Goal: Transaction & Acquisition: Obtain resource

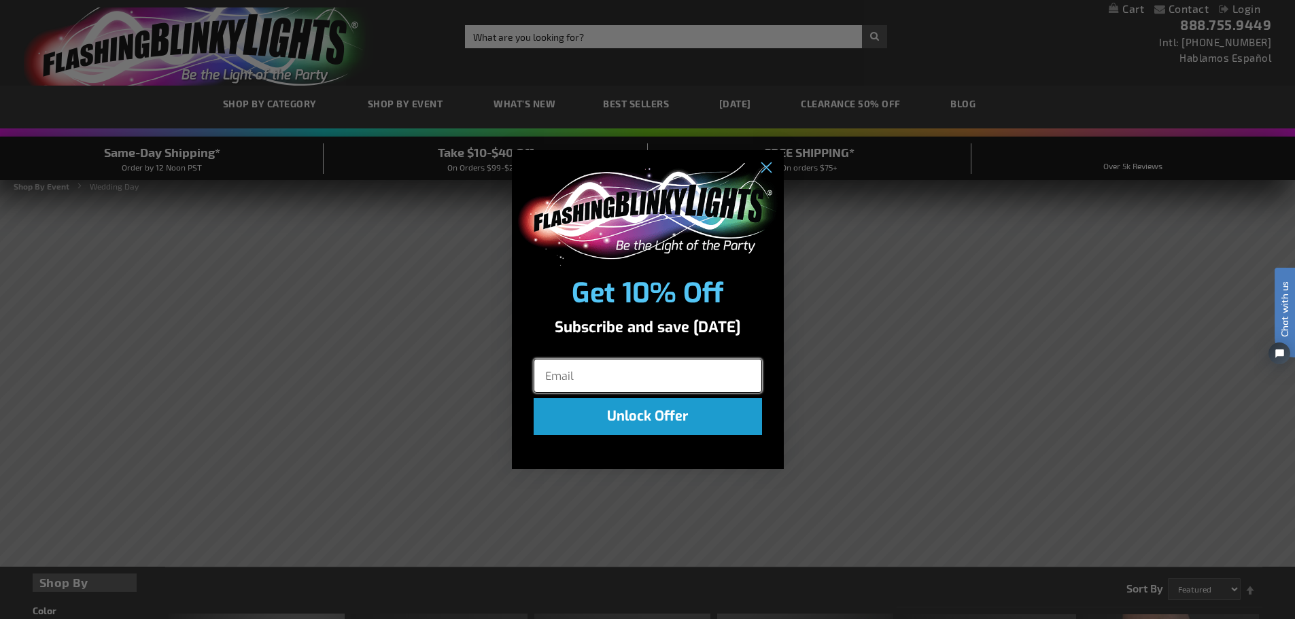
click at [682, 372] on input "Email" at bounding box center [647, 376] width 228 height 34
type input "[PERSON_NAME][EMAIL_ADDRESS][DOMAIN_NAME]"
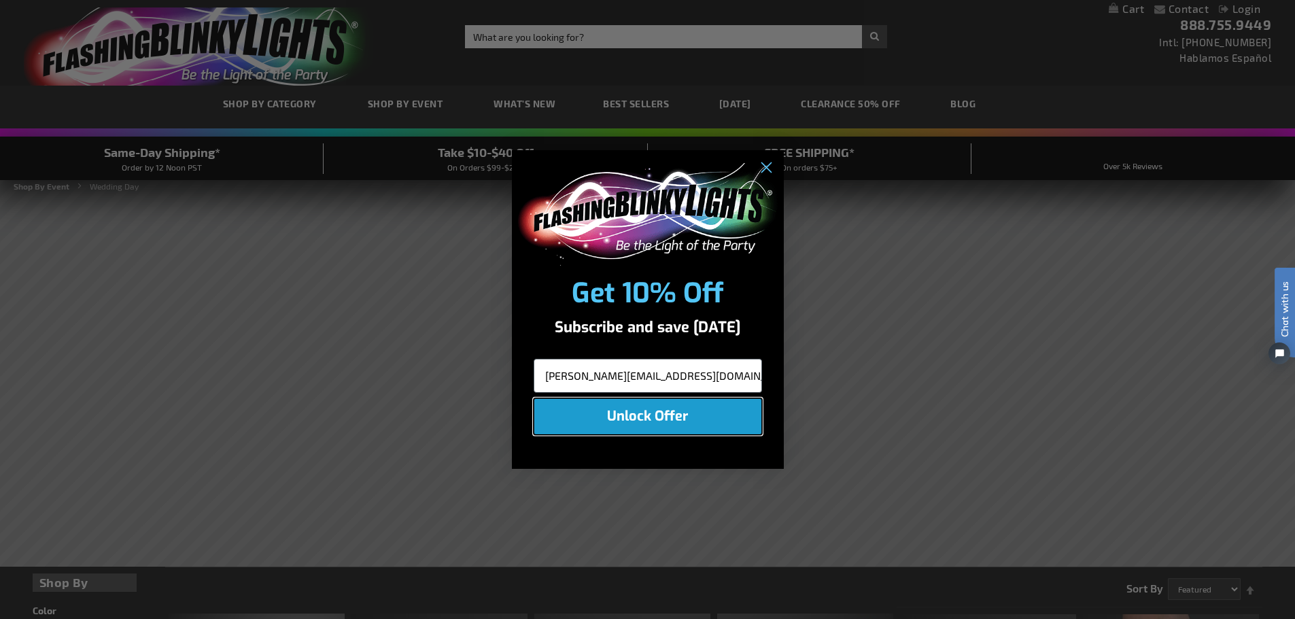
click at [686, 418] on button "Unlock Offer" at bounding box center [647, 416] width 228 height 37
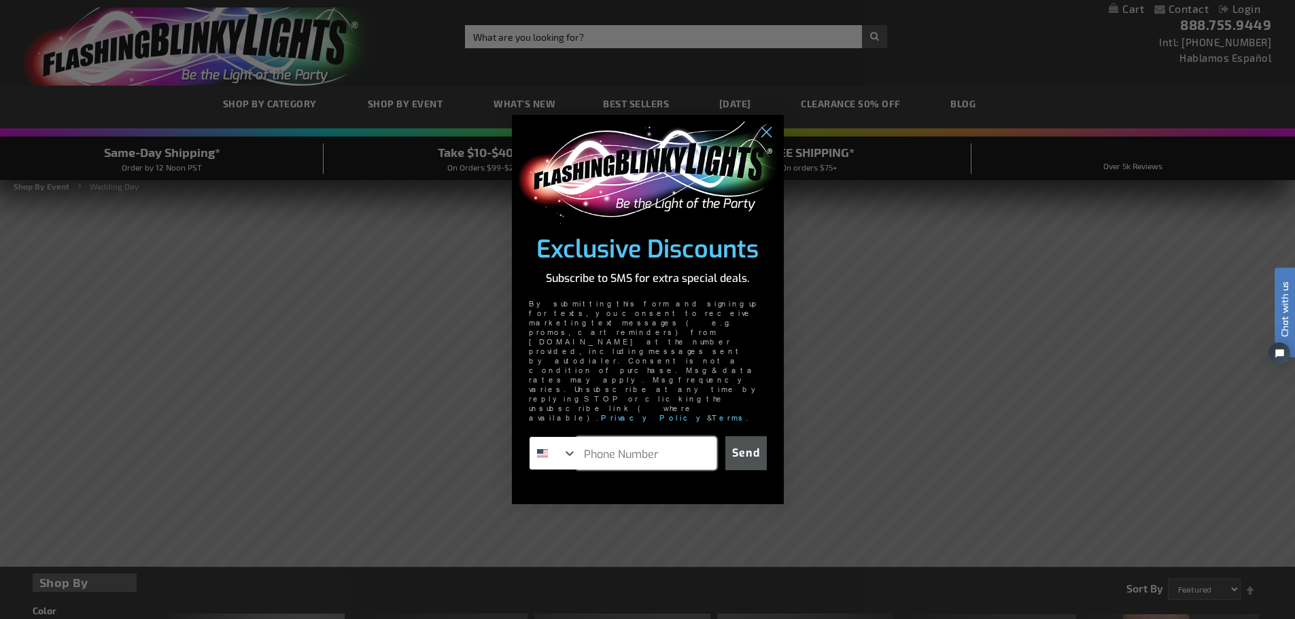
click at [686, 437] on input "Phone Number" at bounding box center [646, 453] width 139 height 33
type input "[PHONE_NUMBER]"
click at [752, 436] on button "Send" at bounding box center [745, 453] width 41 height 34
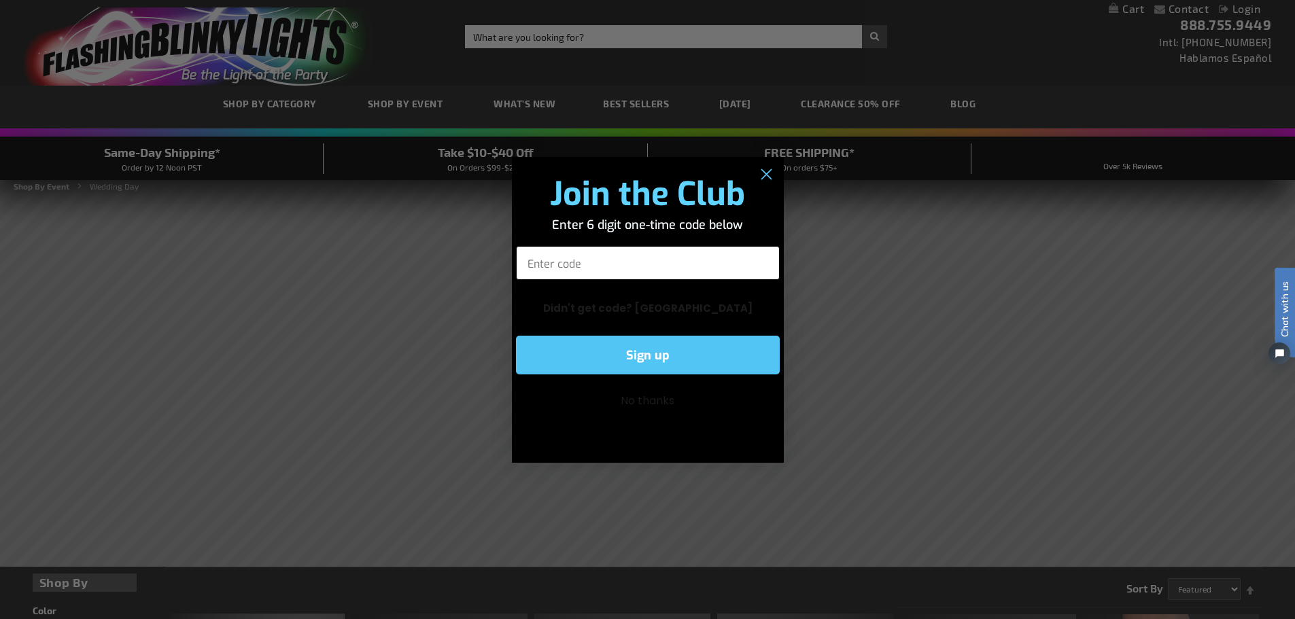
click at [617, 266] on input "Enter code" at bounding box center [648, 263] width 264 height 34
type input "545377"
click at [658, 357] on button "Sign up" at bounding box center [648, 355] width 264 height 39
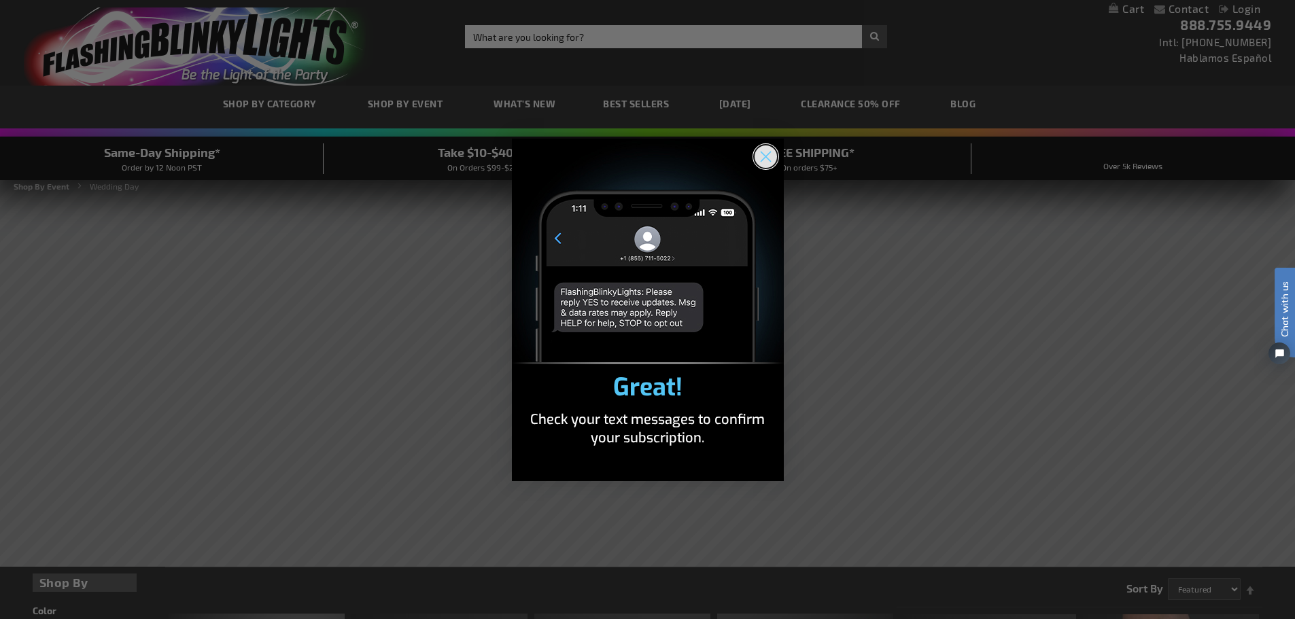
click at [760, 150] on circle "Close dialog" at bounding box center [765, 156] width 22 height 22
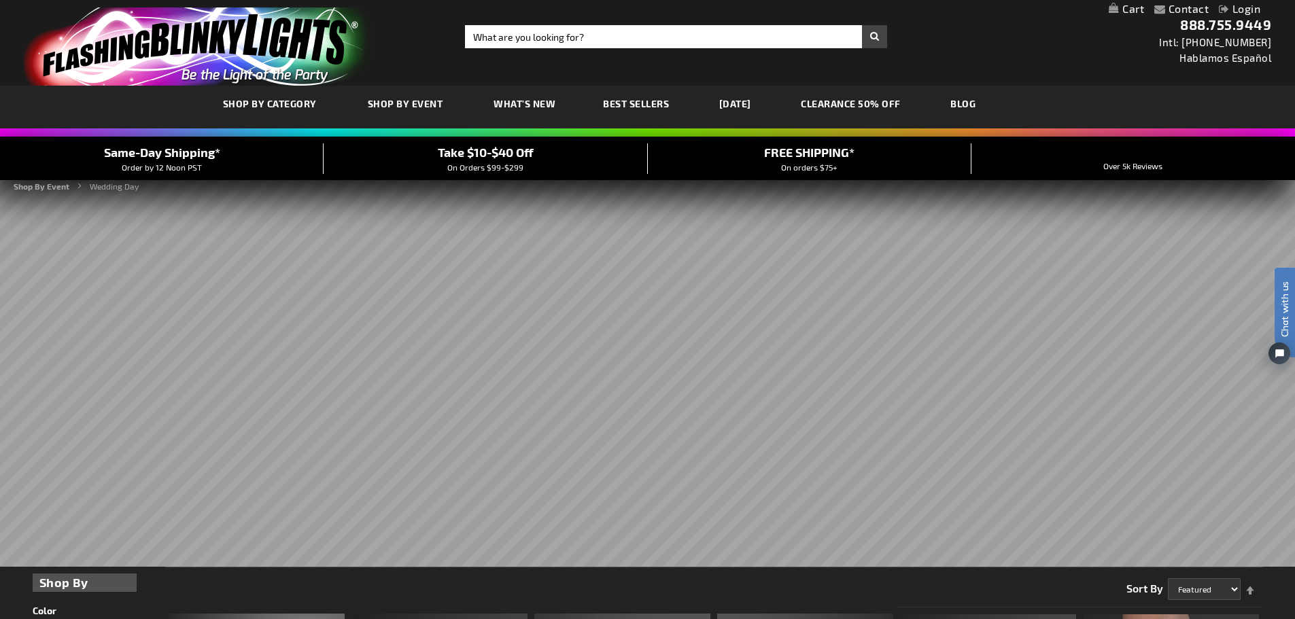
click at [507, 151] on span "Take $10-$40 Off" at bounding box center [486, 152] width 96 height 15
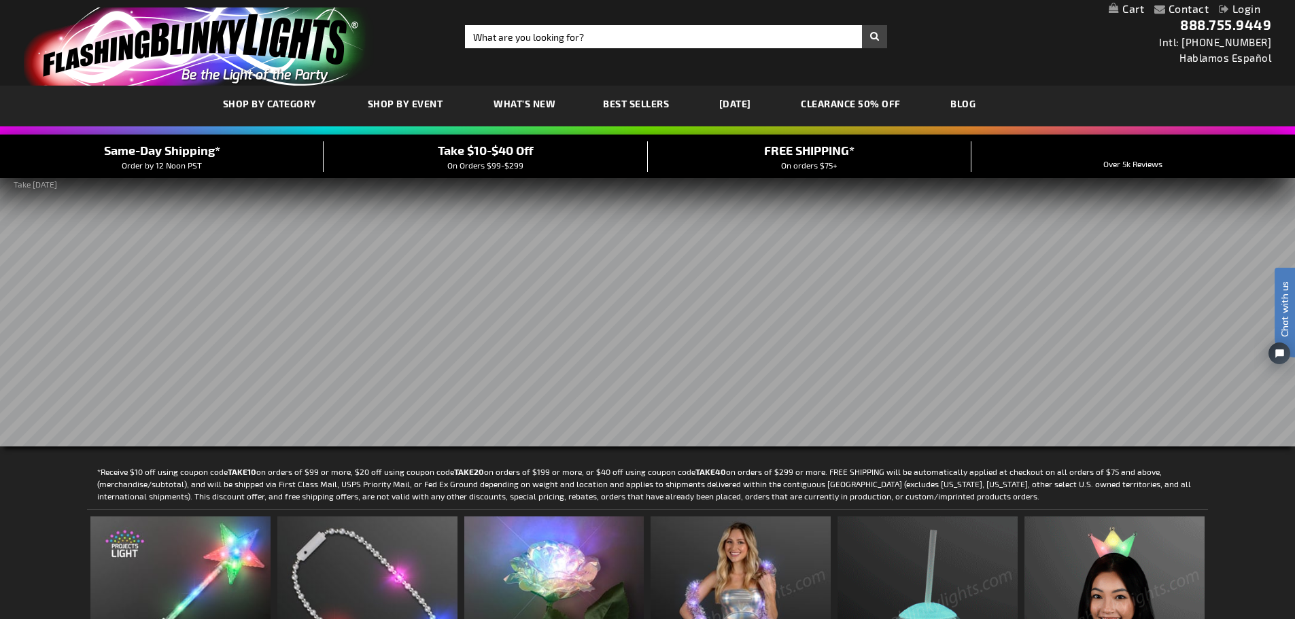
drag, startPoint x: 53, startPoint y: 317, endPoint x: 1068, endPoint y: 541, distance: 1038.9
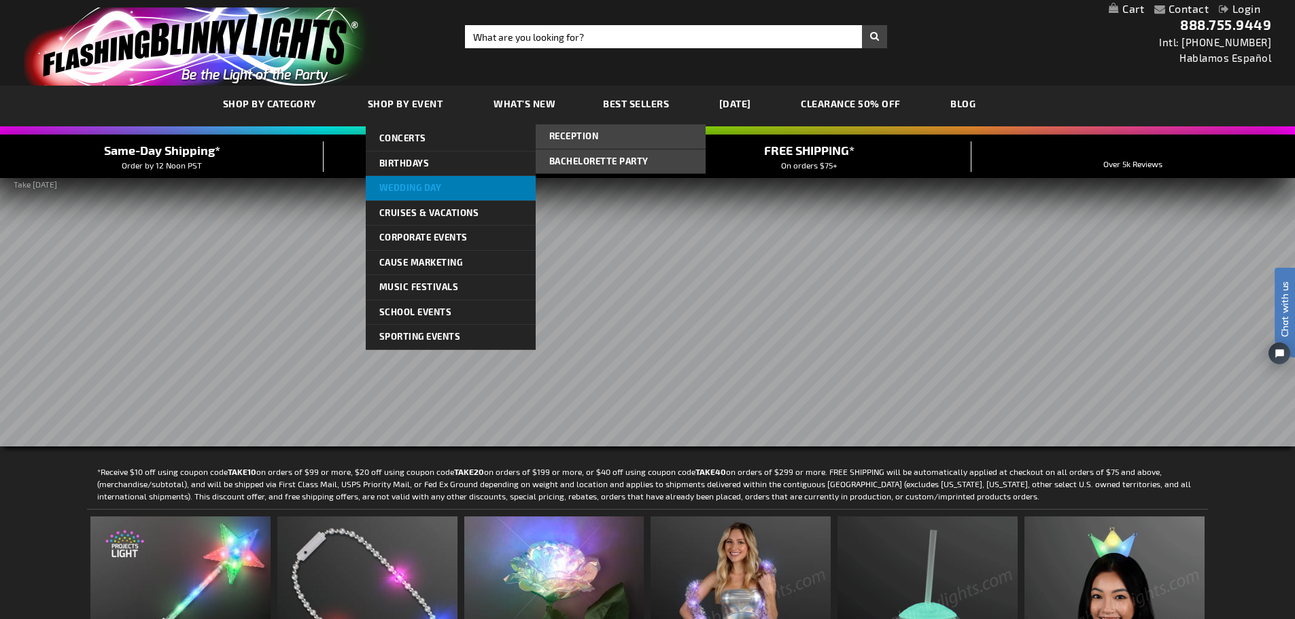
click at [427, 190] on span "Wedding Day" at bounding box center [410, 187] width 63 height 11
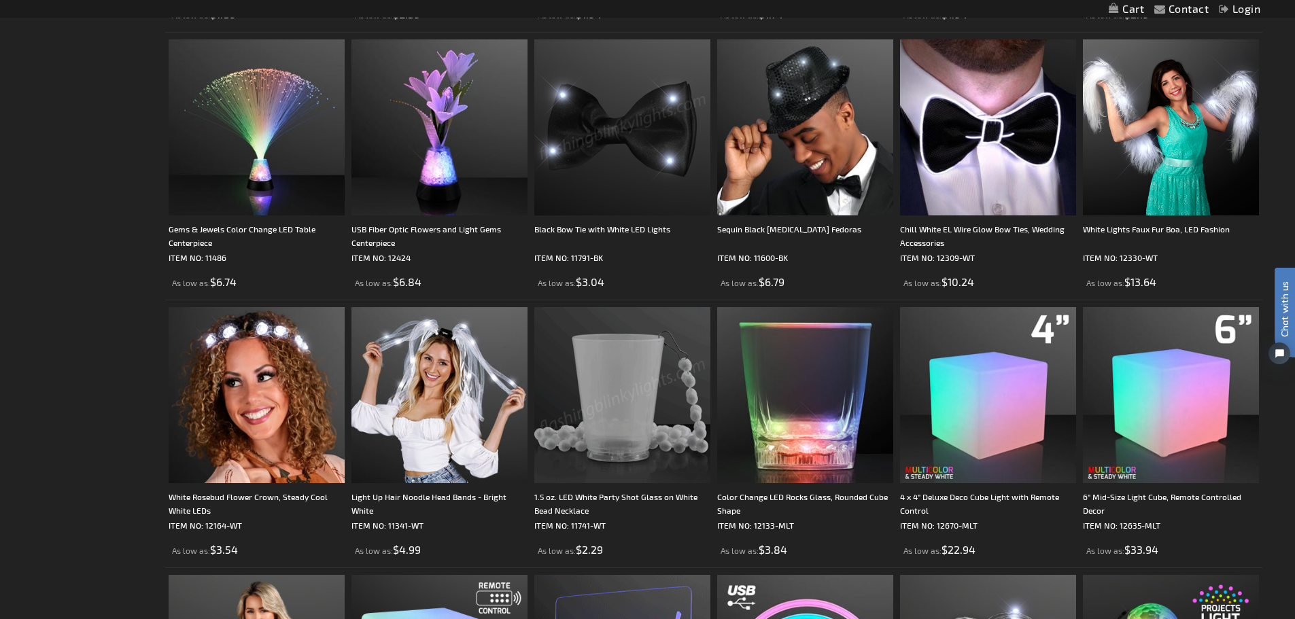
scroll to position [2179, 0]
